Goal: Transaction & Acquisition: Purchase product/service

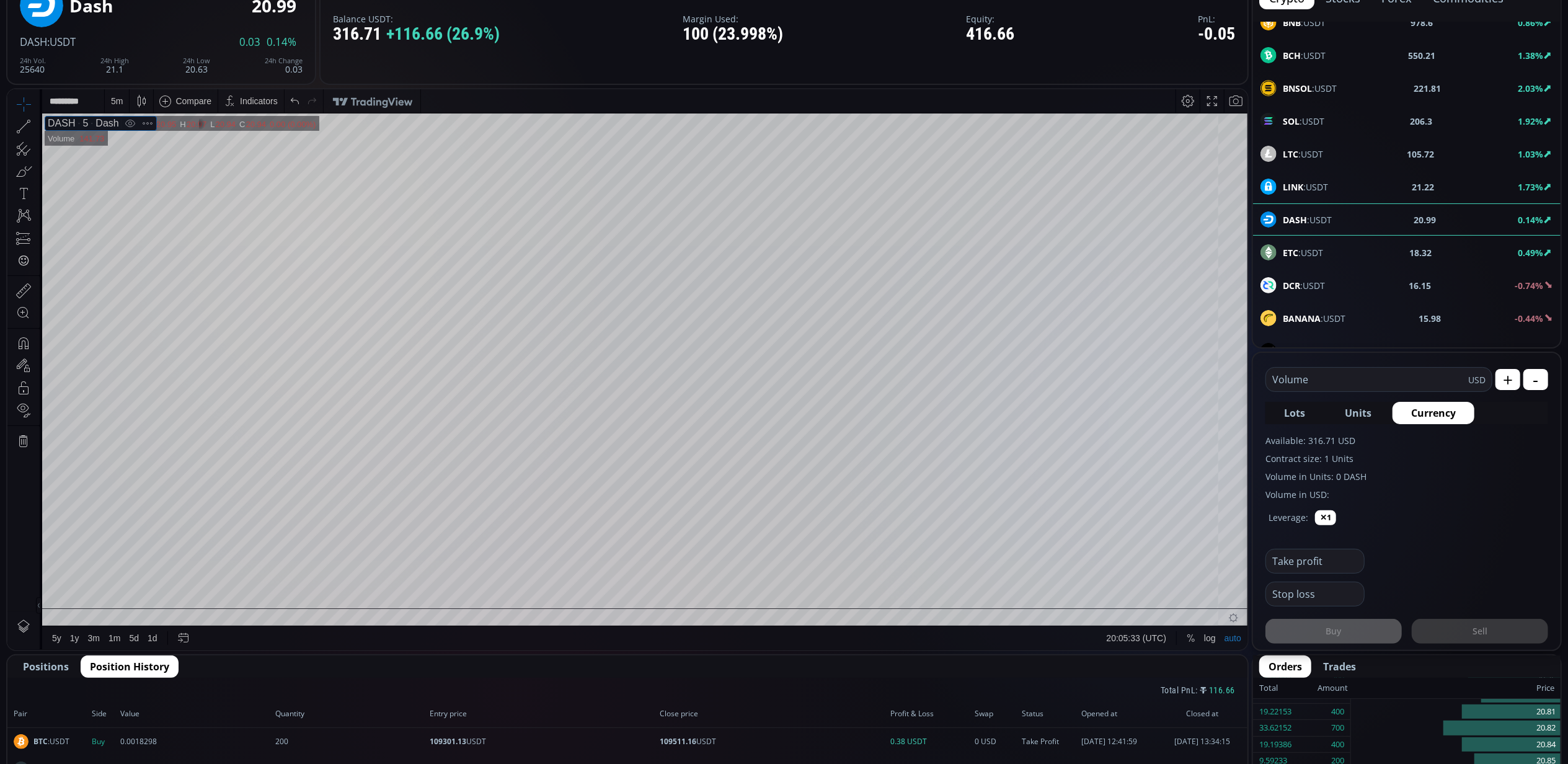
scroll to position [190, 0]
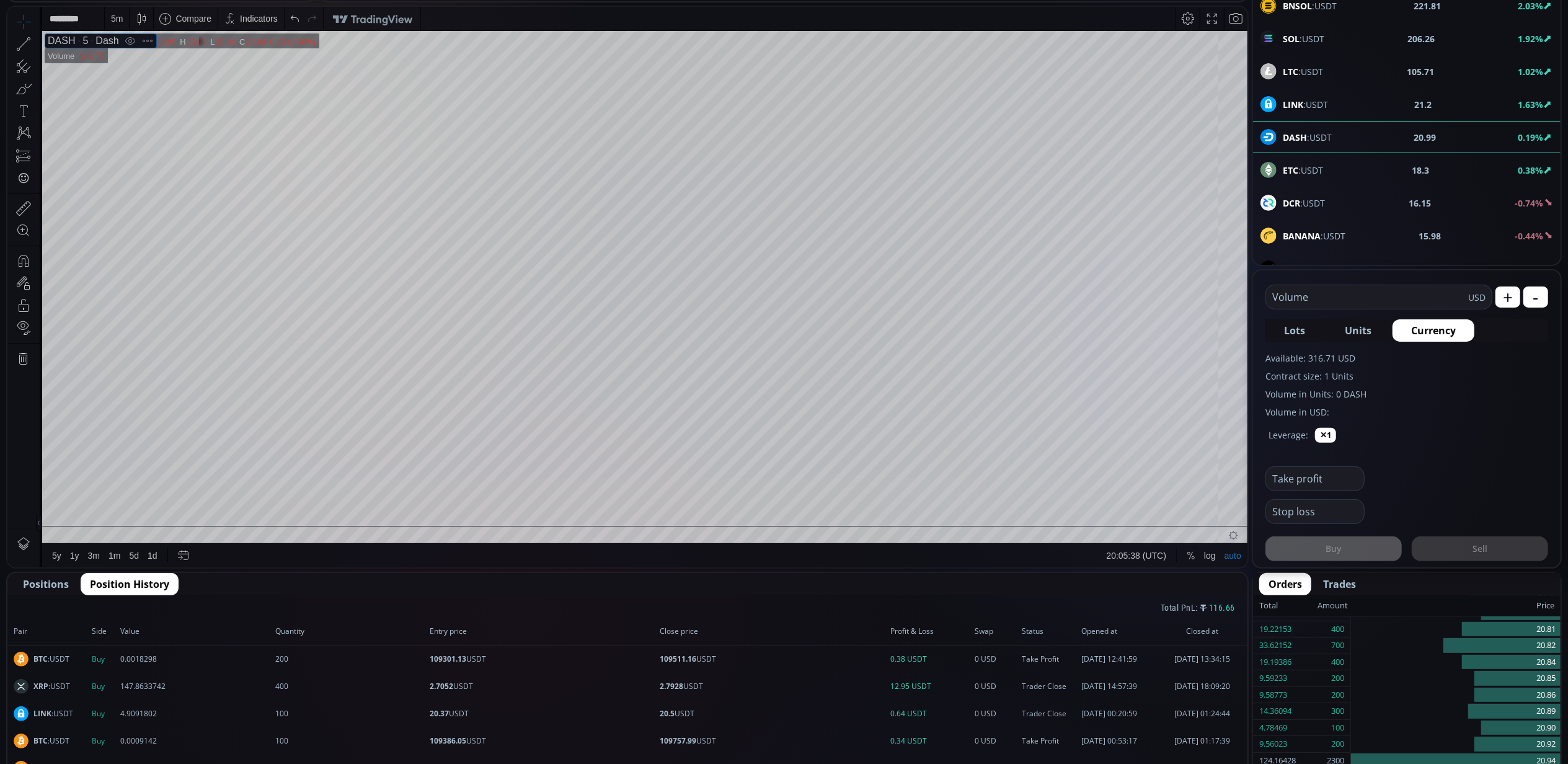
click at [60, 586] on span "Positions" at bounding box center [46, 584] width 46 height 15
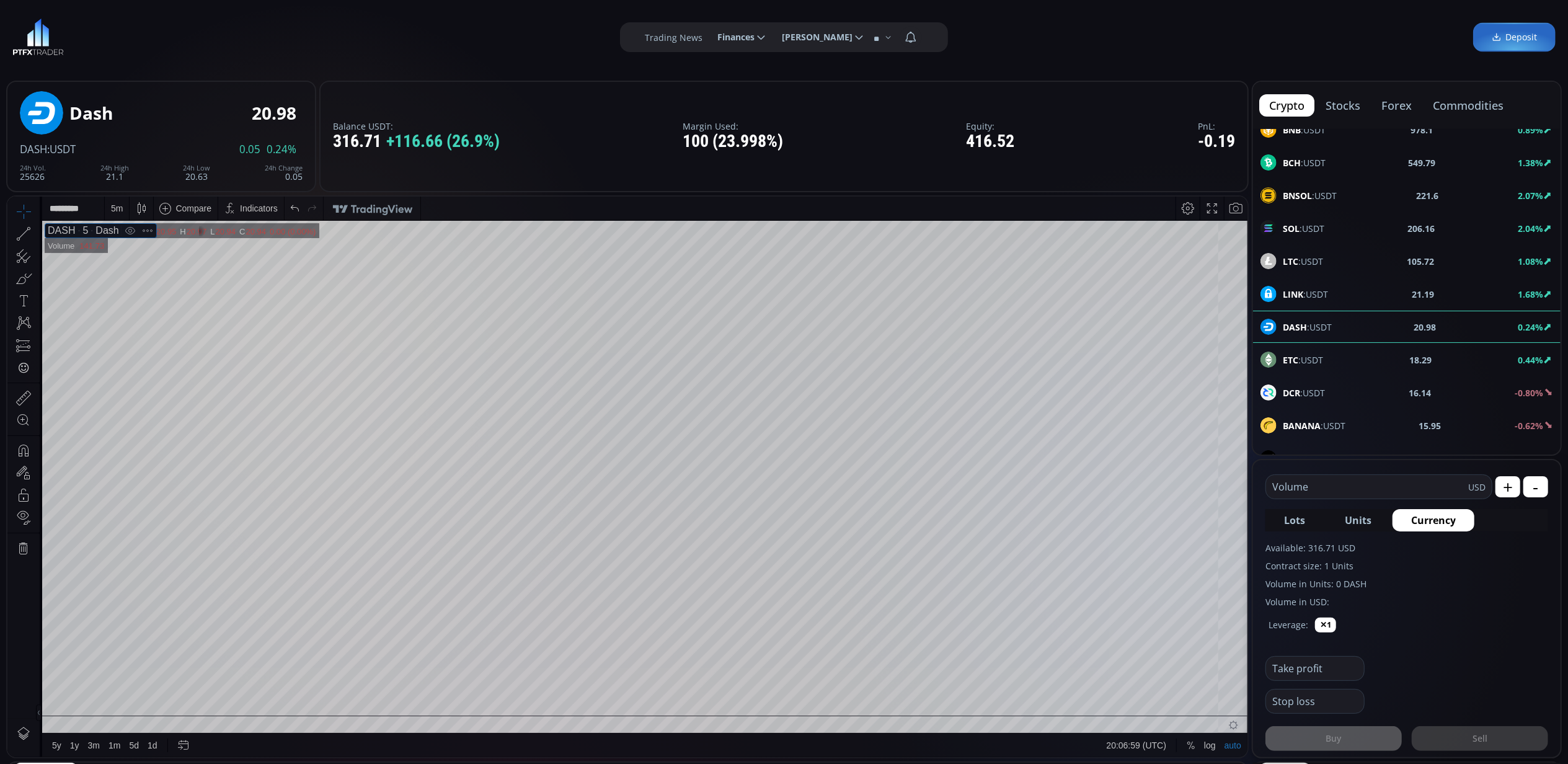
scroll to position [0, 0]
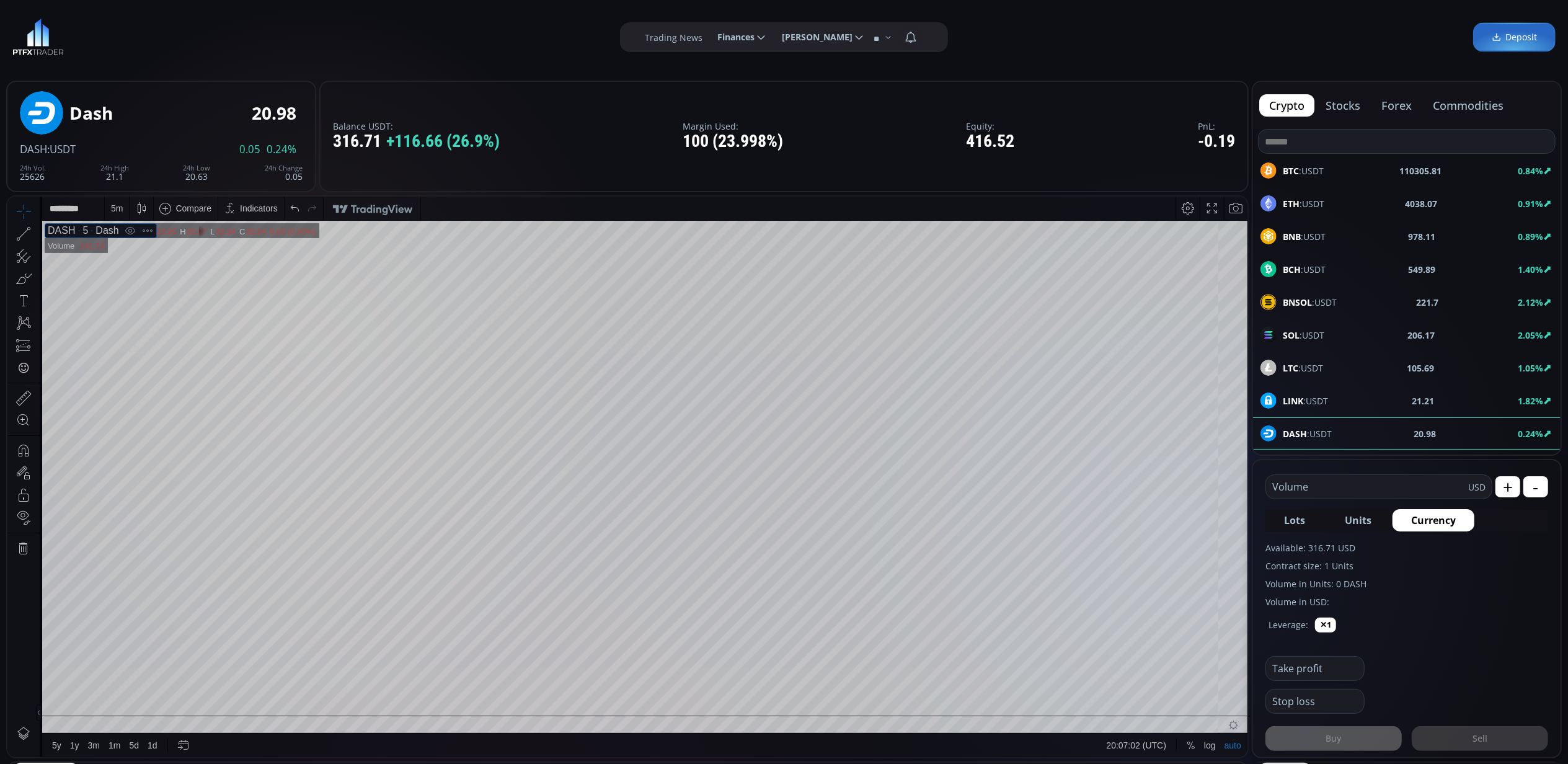
click at [1428, 169] on b "110305.81" at bounding box center [1421, 170] width 42 height 13
type input "****"
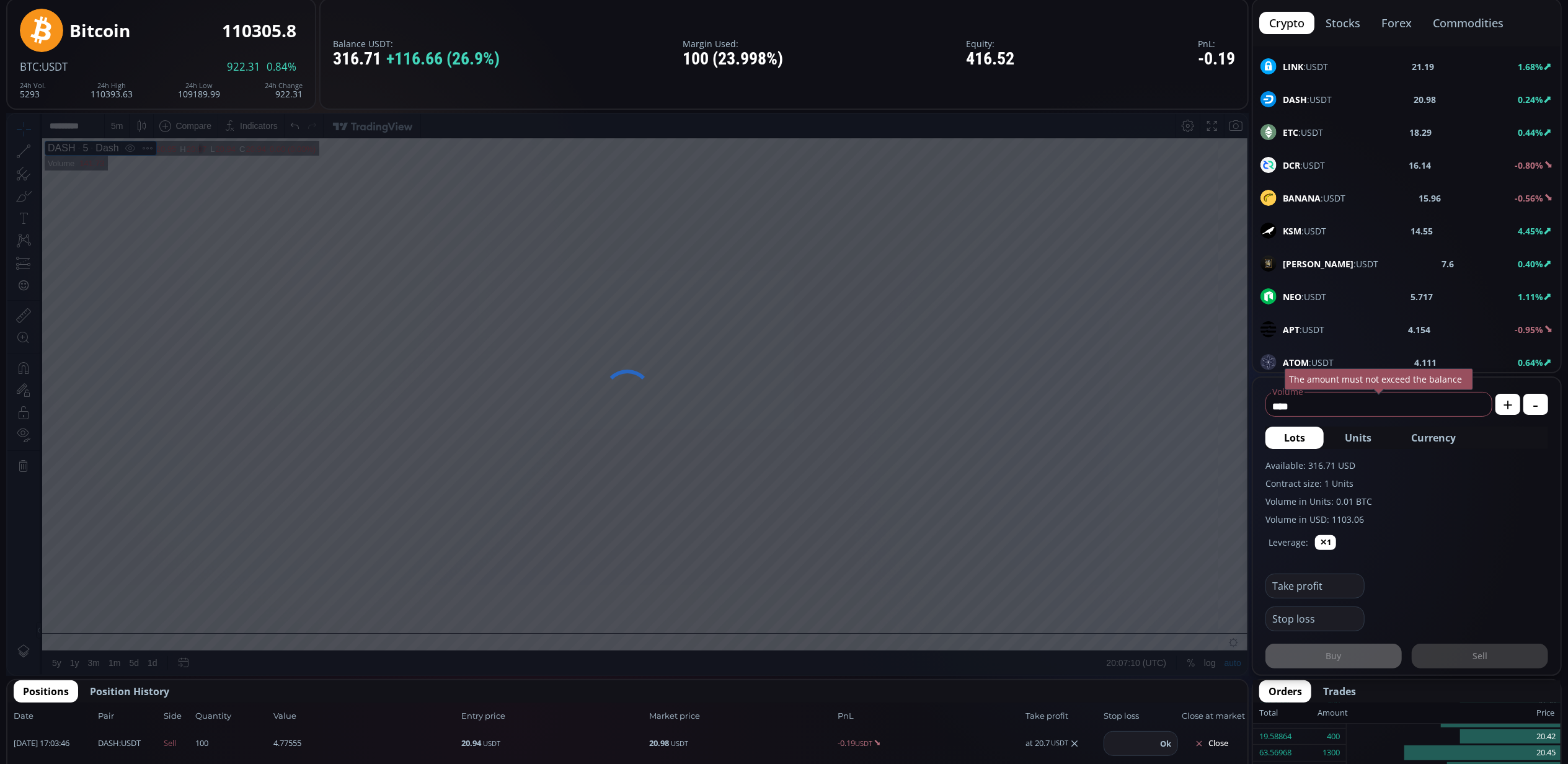
scroll to position [165, 0]
